Goal: Information Seeking & Learning: Learn about a topic

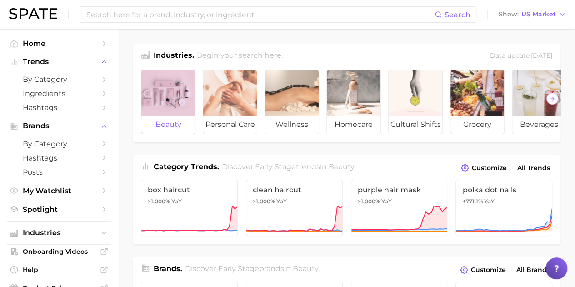
click at [146, 76] on div at bounding box center [168, 92] width 54 height 45
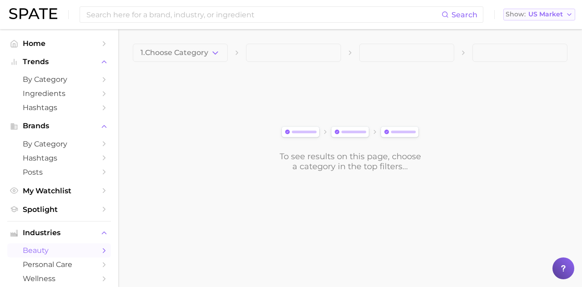
click at [543, 13] on span "US Market" at bounding box center [545, 14] width 35 height 5
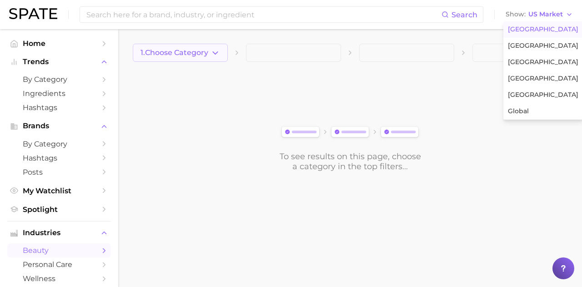
click at [179, 50] on span "1. Choose Category" at bounding box center [174, 53] width 68 height 8
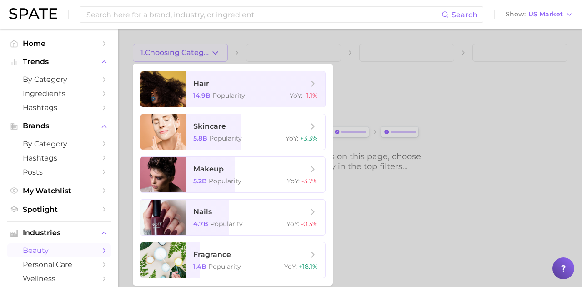
click at [358, 95] on div at bounding box center [291, 143] width 582 height 287
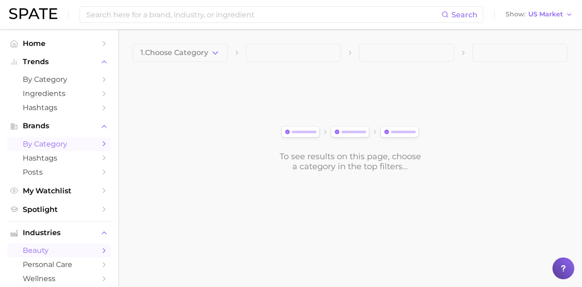
click at [91, 140] on link "by Category" at bounding box center [59, 144] width 104 height 14
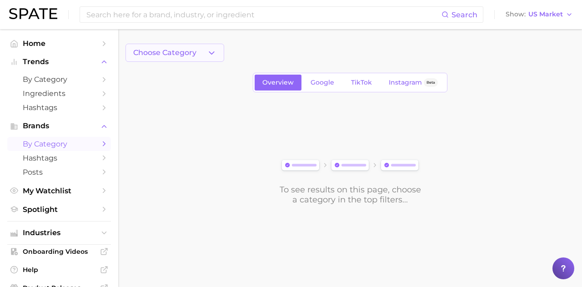
click at [201, 52] on button "Choose Category" at bounding box center [174, 53] width 99 height 18
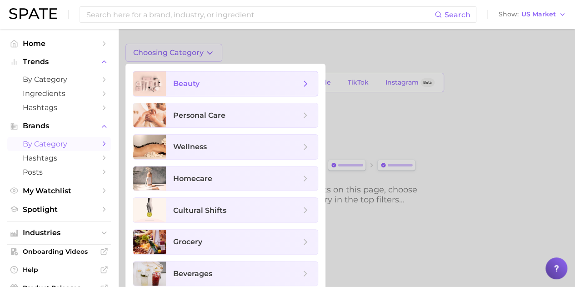
click at [286, 95] on span "beauty" at bounding box center [242, 83] width 152 height 25
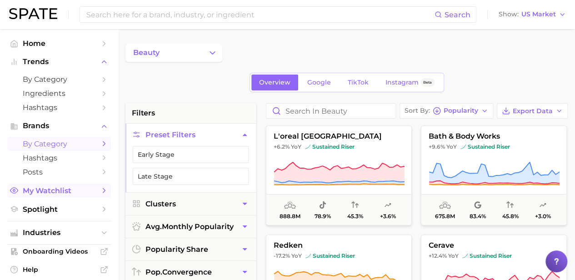
click at [55, 190] on span "My Watchlist" at bounding box center [59, 190] width 73 height 9
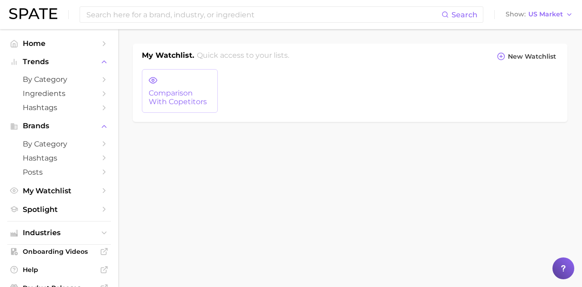
click at [186, 89] on span "comparison with copetitors" at bounding box center [180, 97] width 62 height 17
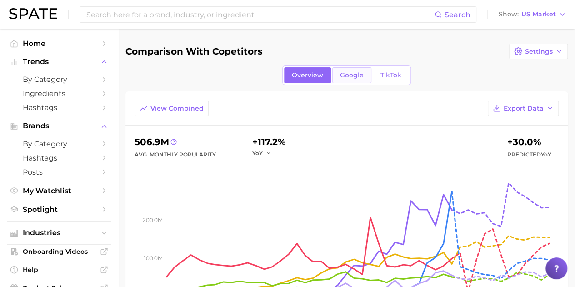
click at [344, 80] on link "Google" at bounding box center [351, 75] width 39 height 16
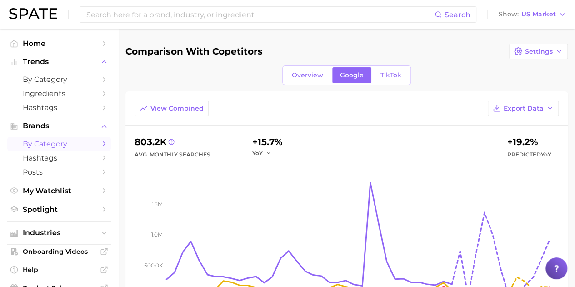
click at [67, 140] on span "by Category" at bounding box center [59, 144] width 73 height 9
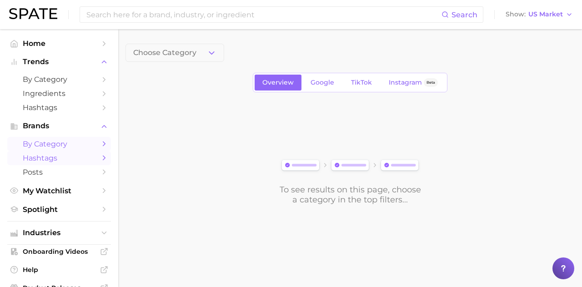
click at [67, 165] on link "Hashtags" at bounding box center [59, 158] width 104 height 14
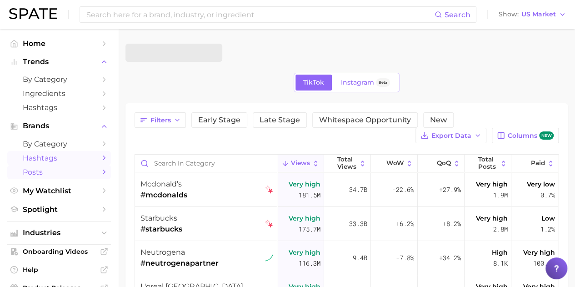
click at [70, 175] on span "Posts" at bounding box center [59, 172] width 73 height 9
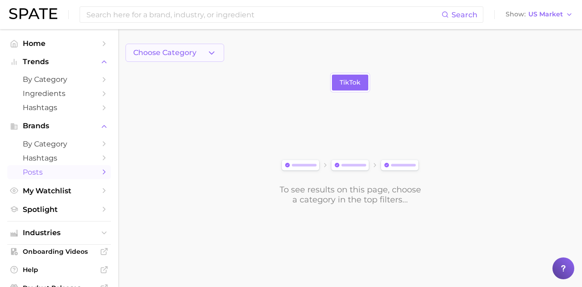
click at [201, 47] on button "Choose Category" at bounding box center [174, 53] width 99 height 18
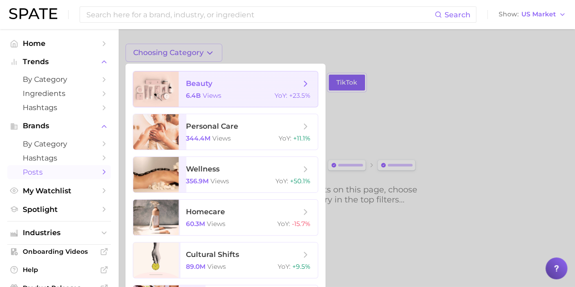
click at [230, 85] on span "beauty" at bounding box center [243, 84] width 115 height 10
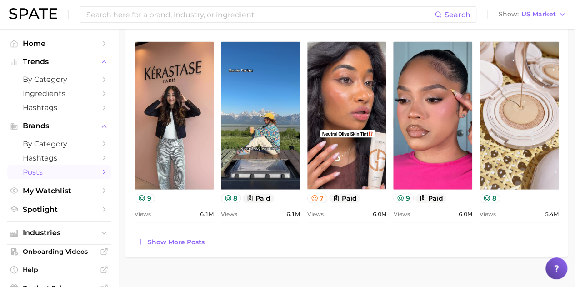
scroll to position [972, 0]
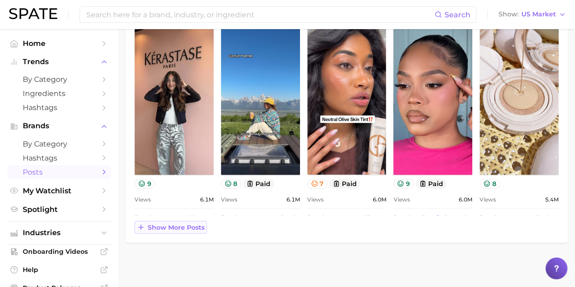
click at [195, 230] on span "Show more posts" at bounding box center [176, 228] width 57 height 8
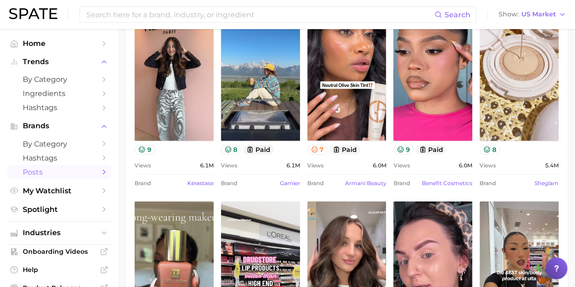
scroll to position [0, 0]
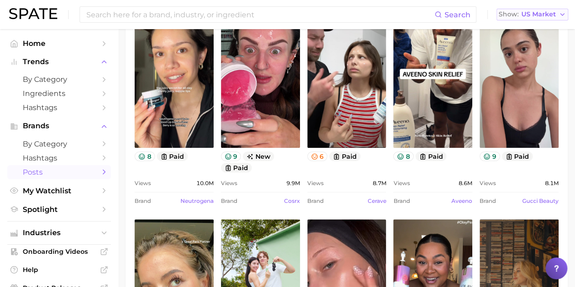
click at [553, 12] on span "US Market" at bounding box center [538, 14] width 35 height 5
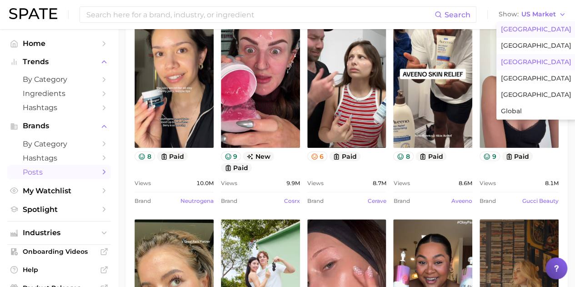
click at [528, 60] on button "[GEOGRAPHIC_DATA]" at bounding box center [536, 62] width 80 height 16
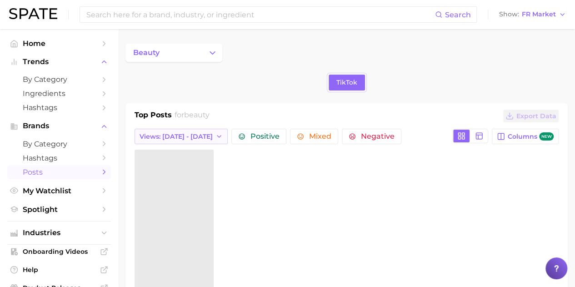
click at [215, 134] on icon "button" at bounding box center [218, 136] width 7 height 7
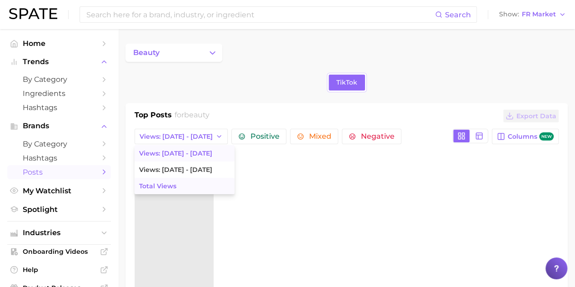
click at [192, 185] on button "Total Views" at bounding box center [185, 186] width 100 height 16
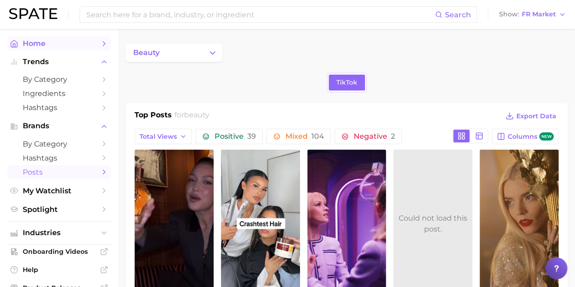
click at [65, 45] on span "Home" at bounding box center [59, 43] width 73 height 9
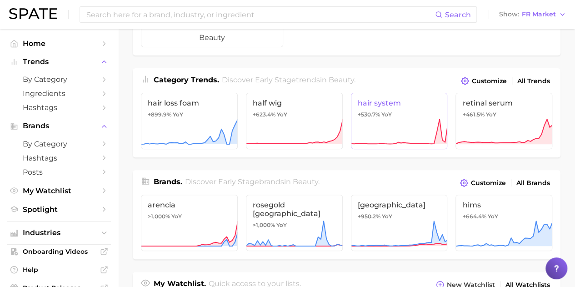
scroll to position [86, 0]
click at [542, 181] on span "All Brands" at bounding box center [533, 184] width 34 height 8
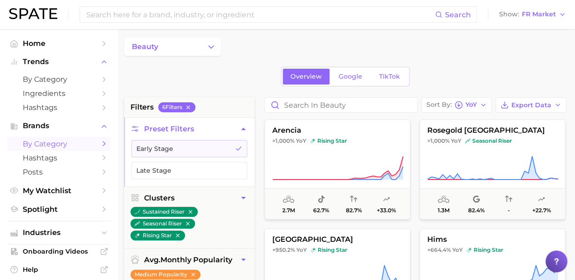
scroll to position [0, 1]
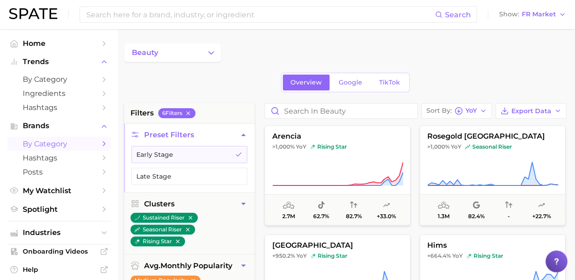
click at [53, 195] on span "My Watchlist" at bounding box center [59, 190] width 73 height 9
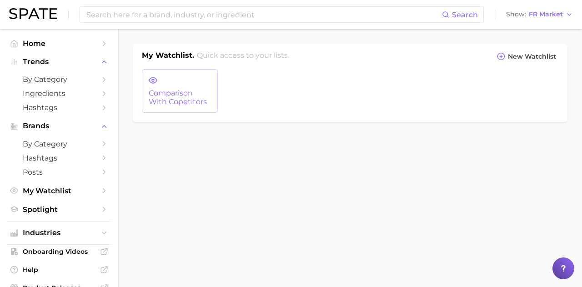
click at [181, 102] on span "comparison with copetitors" at bounding box center [180, 97] width 62 height 17
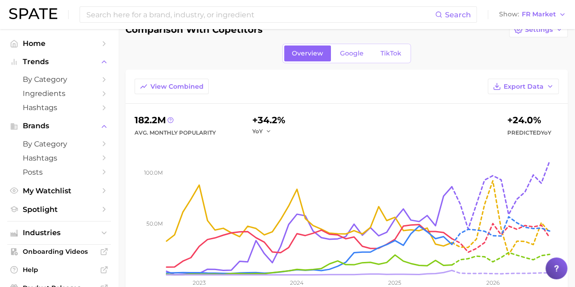
scroll to position [21, 0]
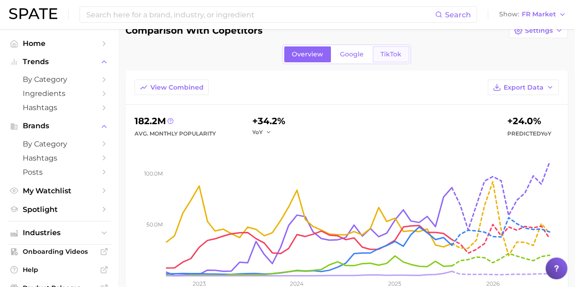
click at [390, 49] on link "TikTok" at bounding box center [391, 54] width 36 height 16
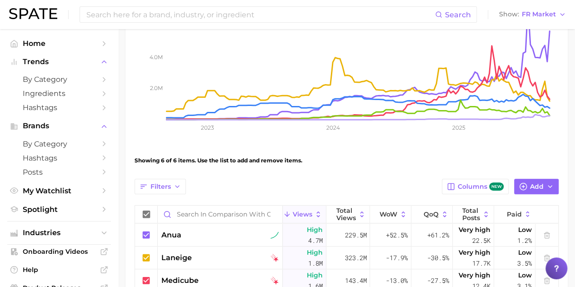
scroll to position [177, 0]
click at [556, 17] on button "Show FR Market" at bounding box center [532, 15] width 71 height 12
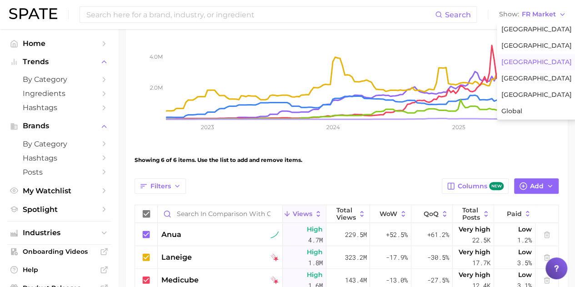
click at [524, 130] on icon "2.0m 4.0m 6.0m 2023 2024 2025" at bounding box center [347, 62] width 424 height 159
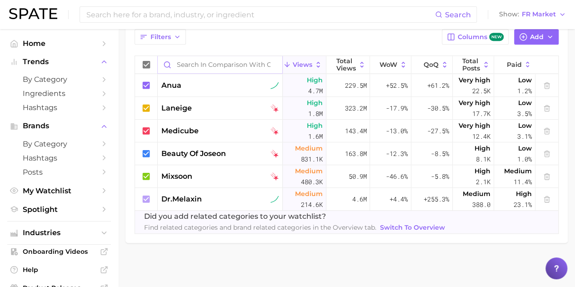
scroll to position [0, 0]
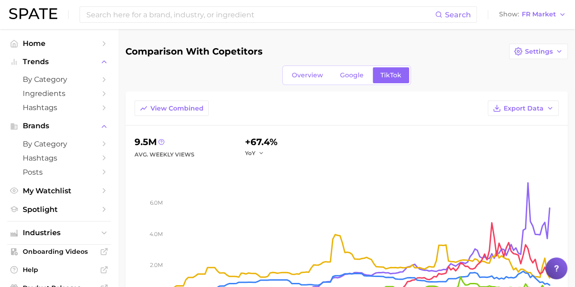
click at [355, 82] on link "Google" at bounding box center [351, 75] width 39 height 16
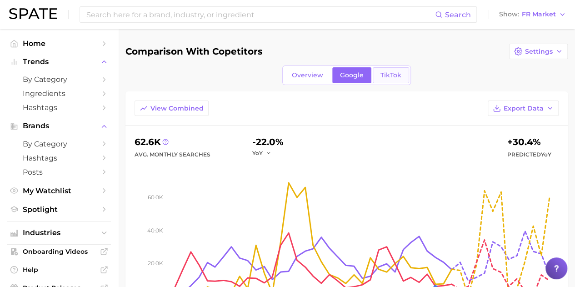
click at [405, 74] on link "TikTok" at bounding box center [391, 75] width 36 height 16
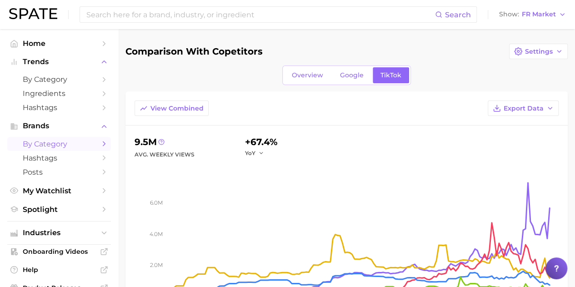
click at [68, 142] on span "by Category" at bounding box center [59, 144] width 73 height 9
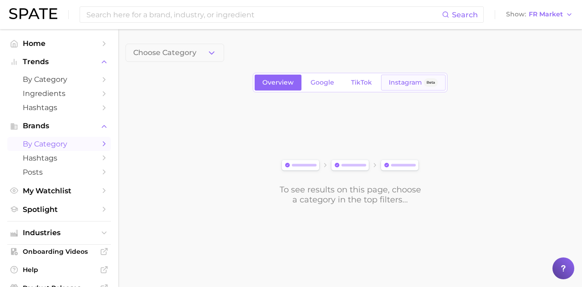
click at [393, 85] on span "Instagram" at bounding box center [405, 83] width 33 height 8
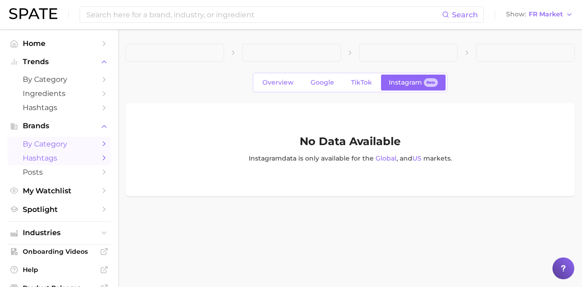
click at [80, 156] on span "Hashtags" at bounding box center [59, 158] width 73 height 9
